Goal: Browse casually

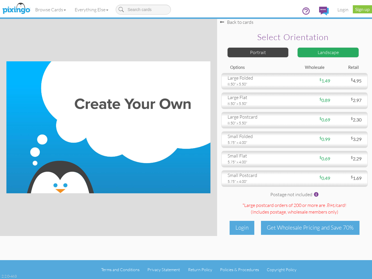
click at [186, 139] on img at bounding box center [108, 127] width 204 height 132
click at [51, 10] on link "Browse Cards" at bounding box center [50, 9] width 39 height 15
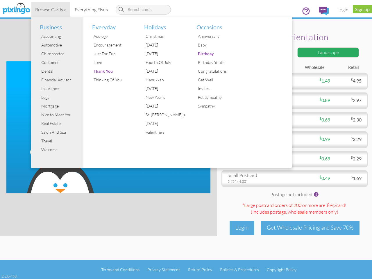
click at [93, 10] on link "Everything Else" at bounding box center [91, 9] width 42 height 15
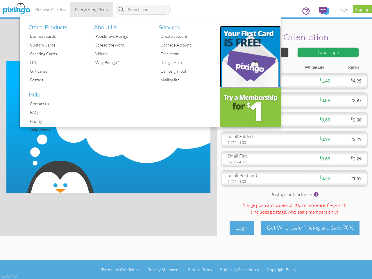
click at [258, 52] on img at bounding box center [250, 57] width 61 height 62
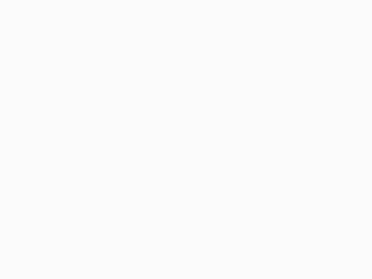
click at [328, 52] on body at bounding box center [186, 139] width 372 height 279
click at [294, 81] on body at bounding box center [186, 139] width 372 height 279
click at [294, 100] on body at bounding box center [186, 139] width 372 height 279
click at [294, 120] on body at bounding box center [186, 139] width 372 height 279
click at [294, 139] on body at bounding box center [186, 139] width 372 height 279
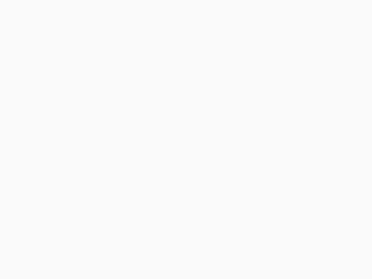
click at [294, 159] on body at bounding box center [186, 139] width 372 height 279
